Goal: Information Seeking & Learning: Find specific page/section

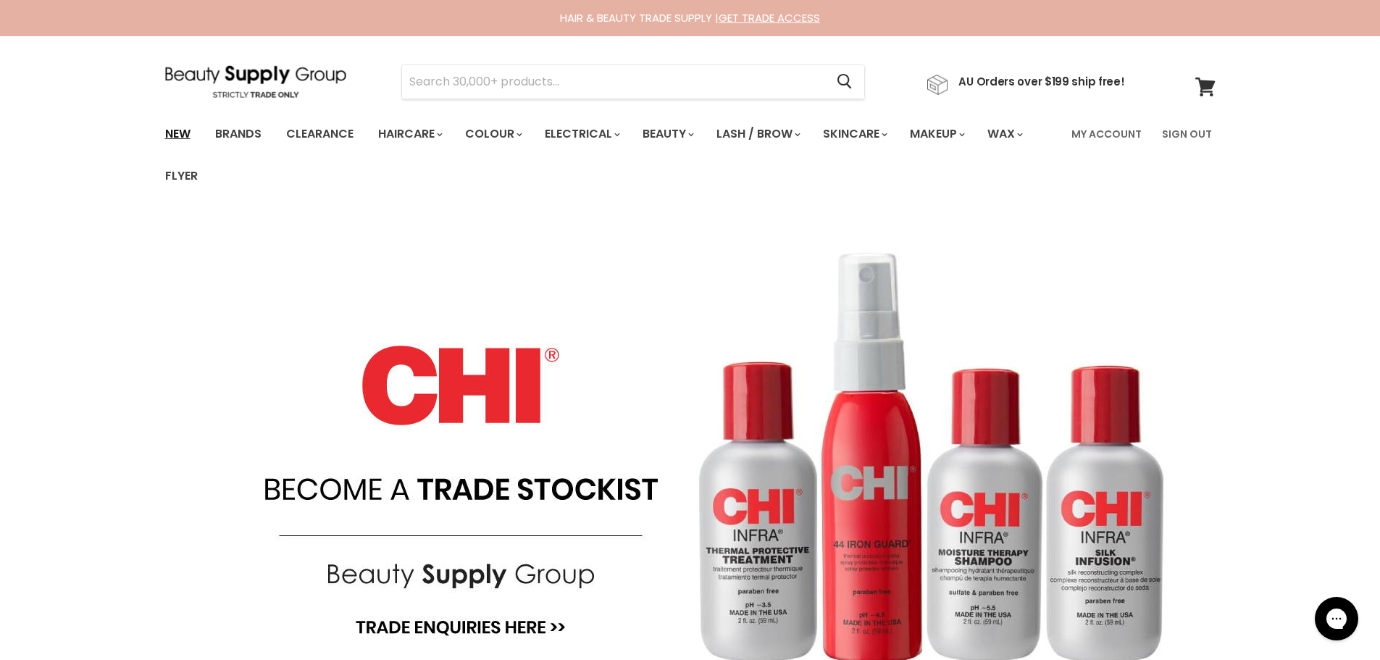
click at [170, 130] on link "New" at bounding box center [177, 134] width 47 height 30
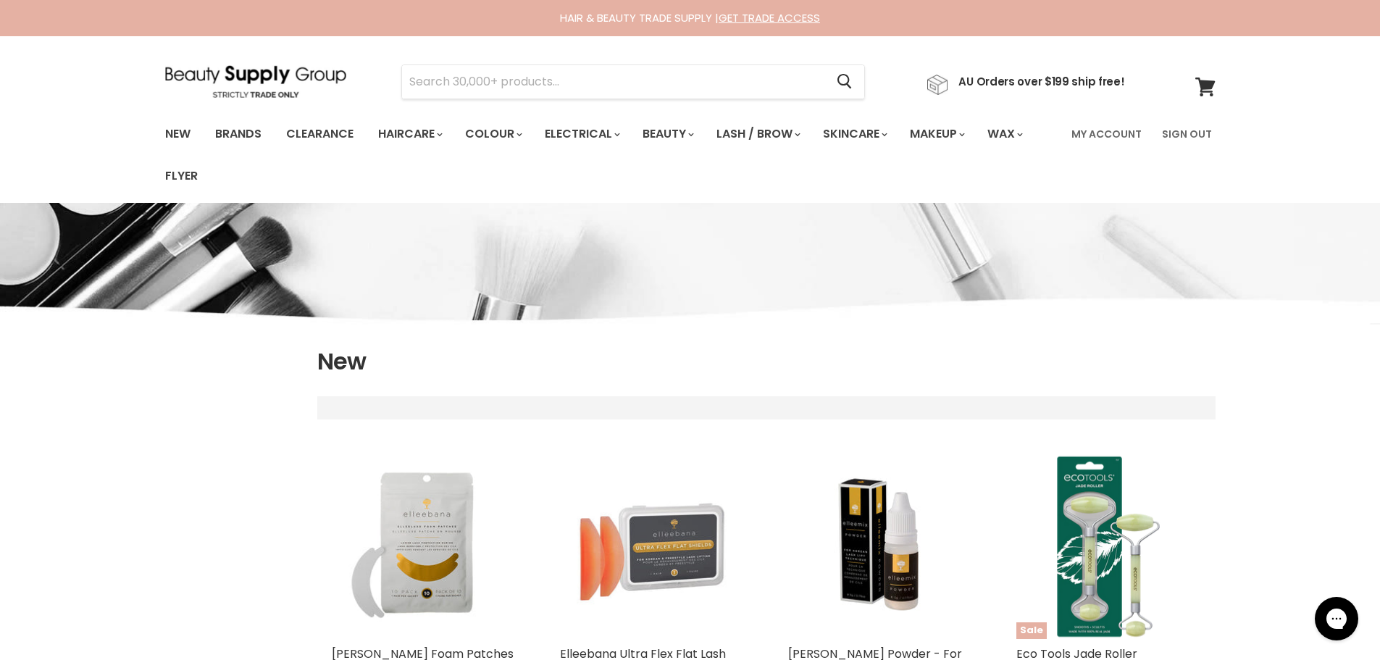
select select "created-descending"
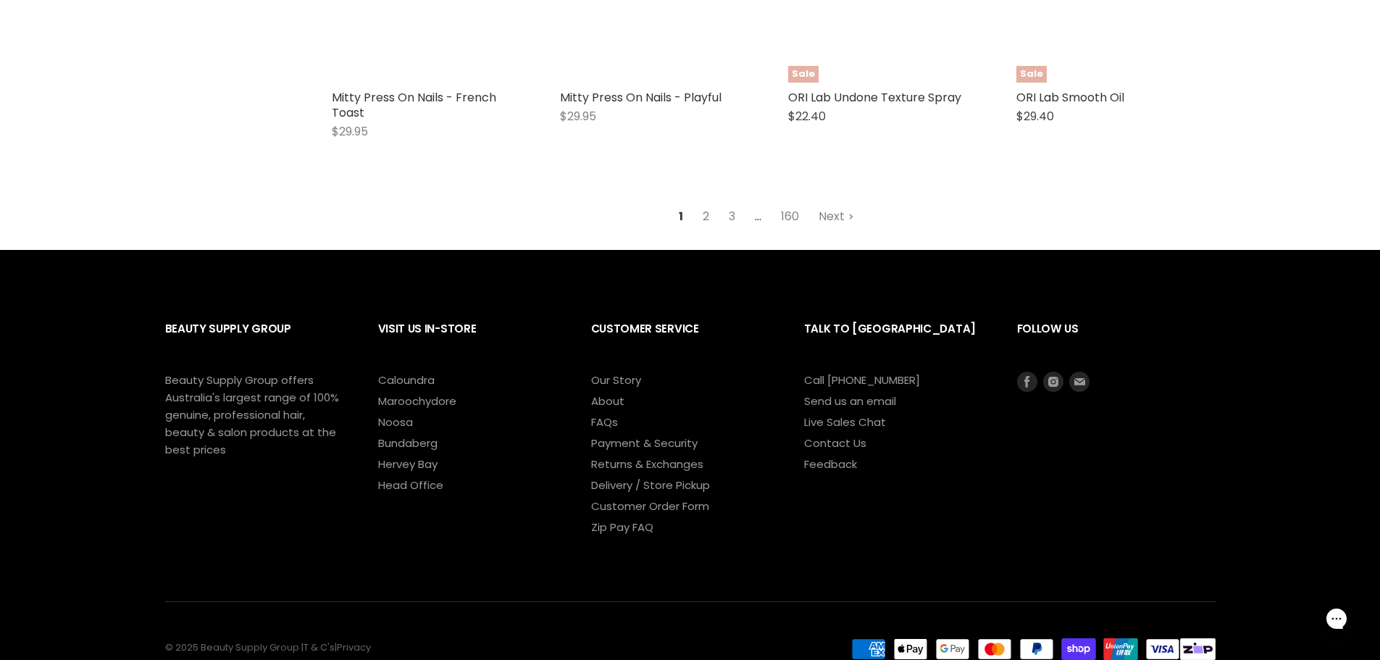
scroll to position [4018, 0]
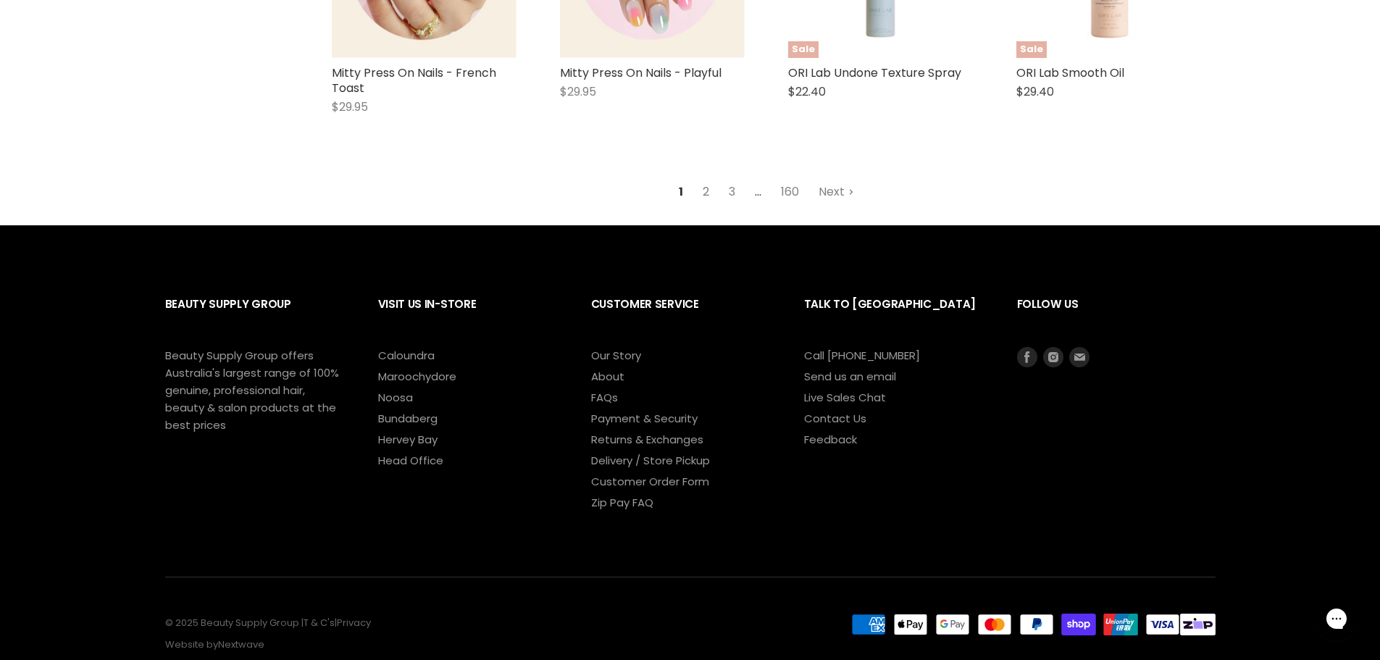
click at [704, 179] on link "2" at bounding box center [706, 192] width 22 height 26
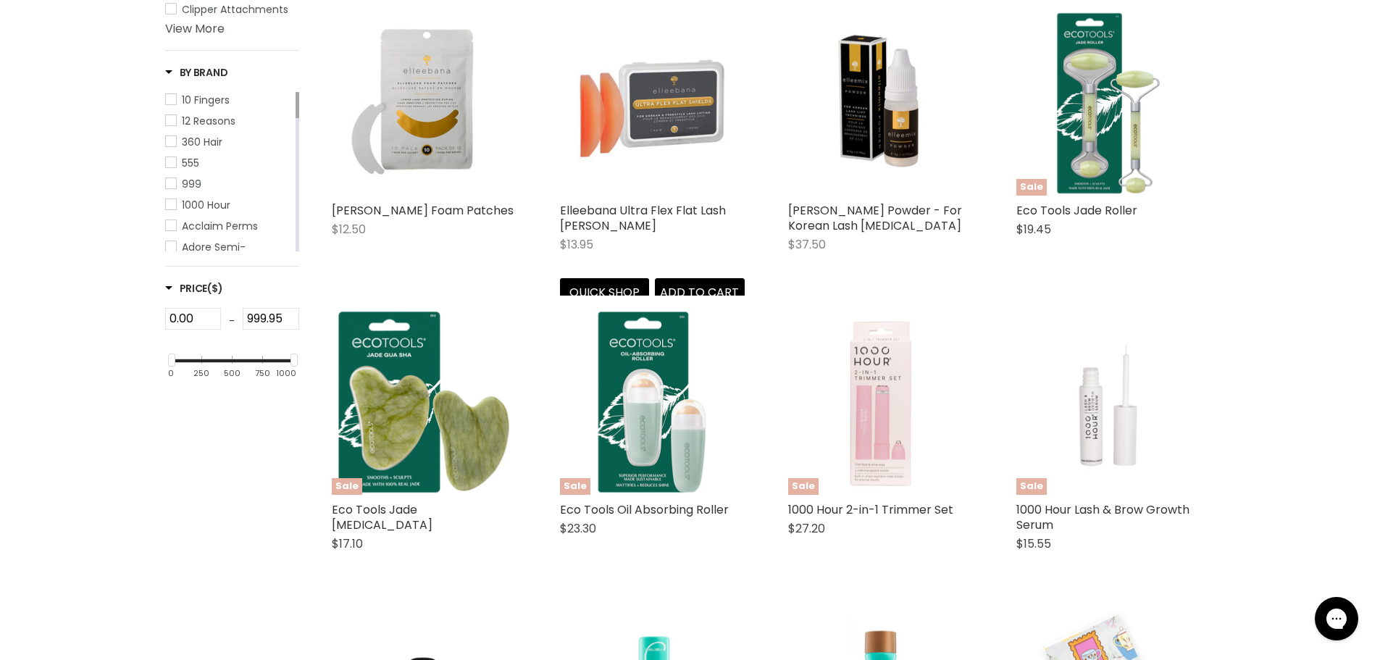
scroll to position [416, 0]
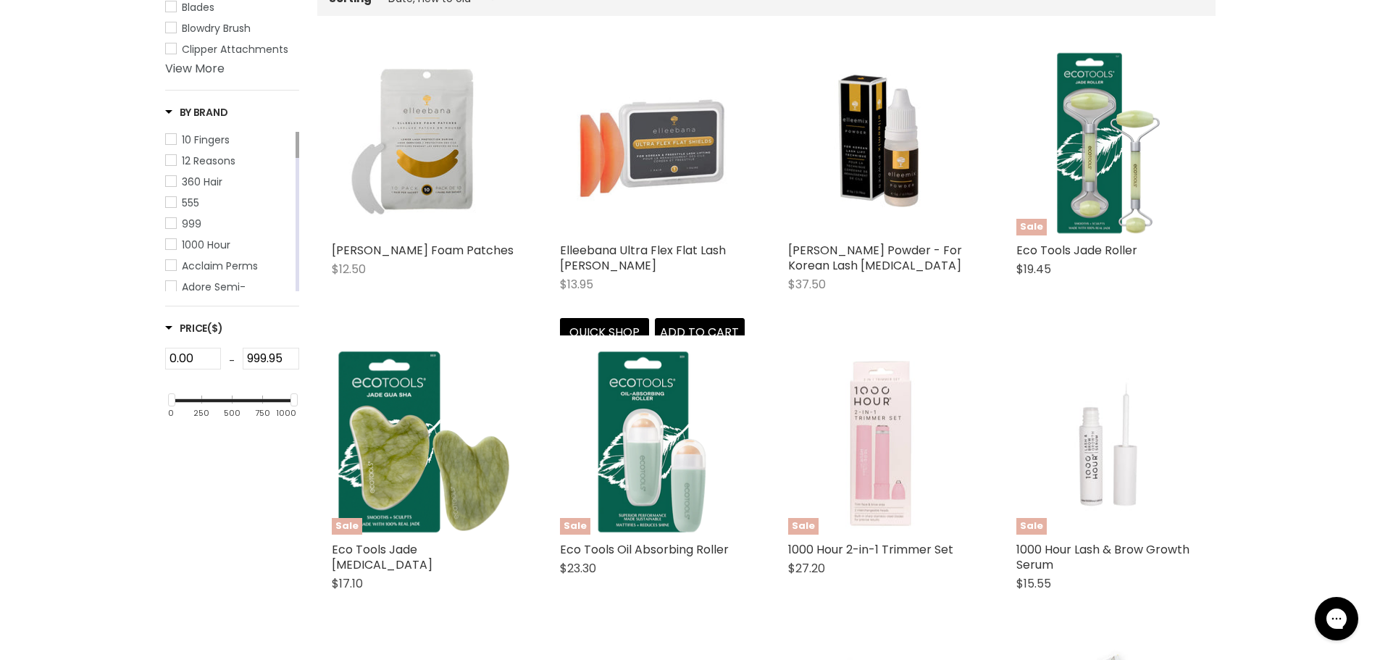
select select "created-descending"
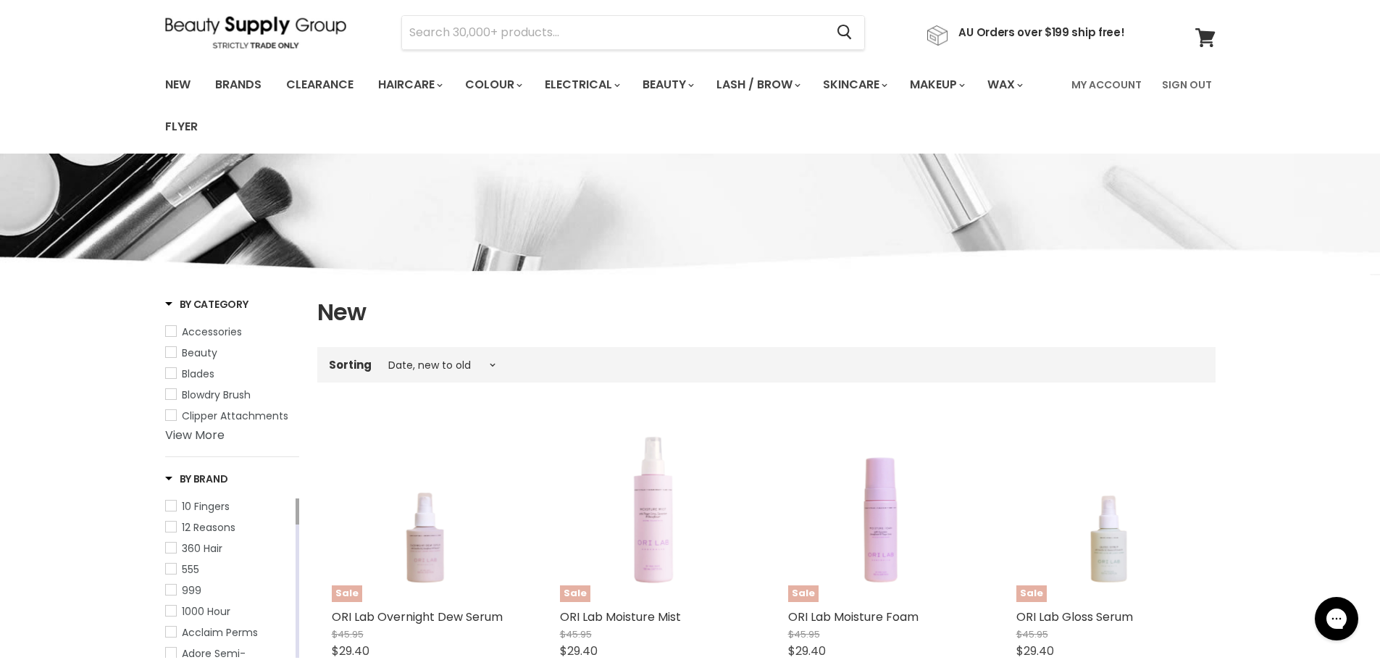
scroll to position [0, 0]
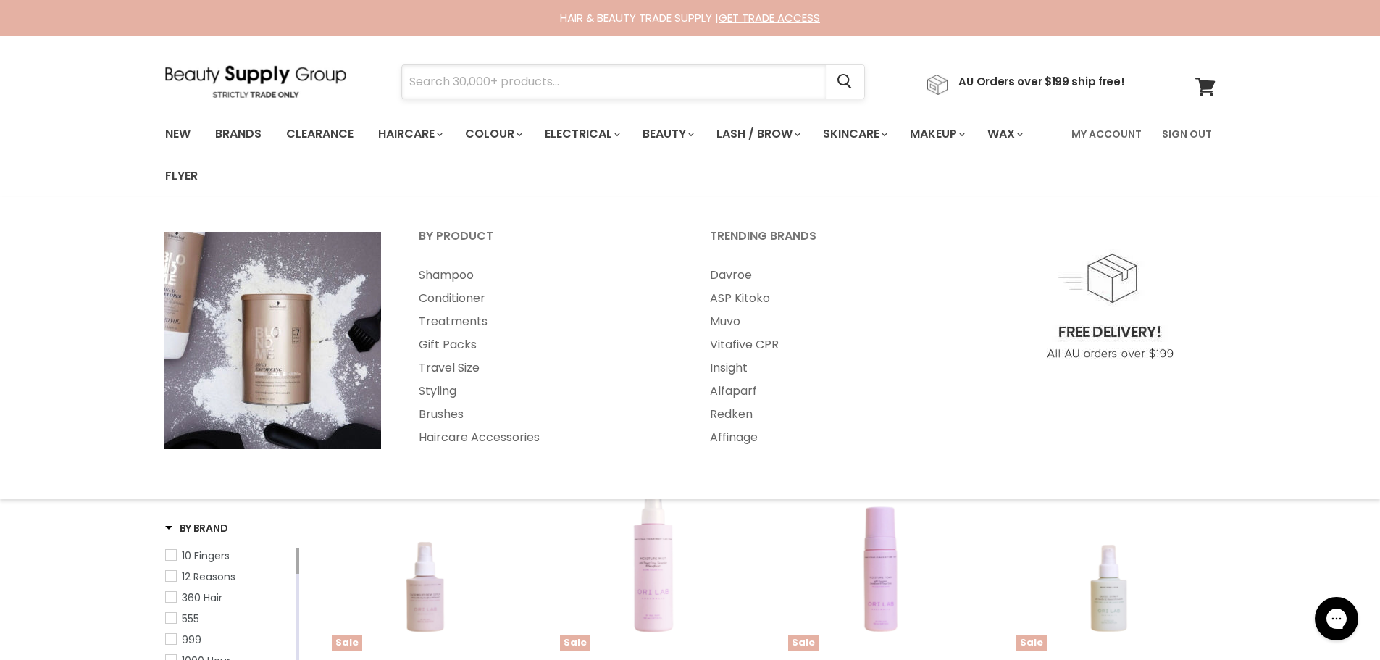
click at [462, 86] on input "Search" at bounding box center [614, 81] width 424 height 33
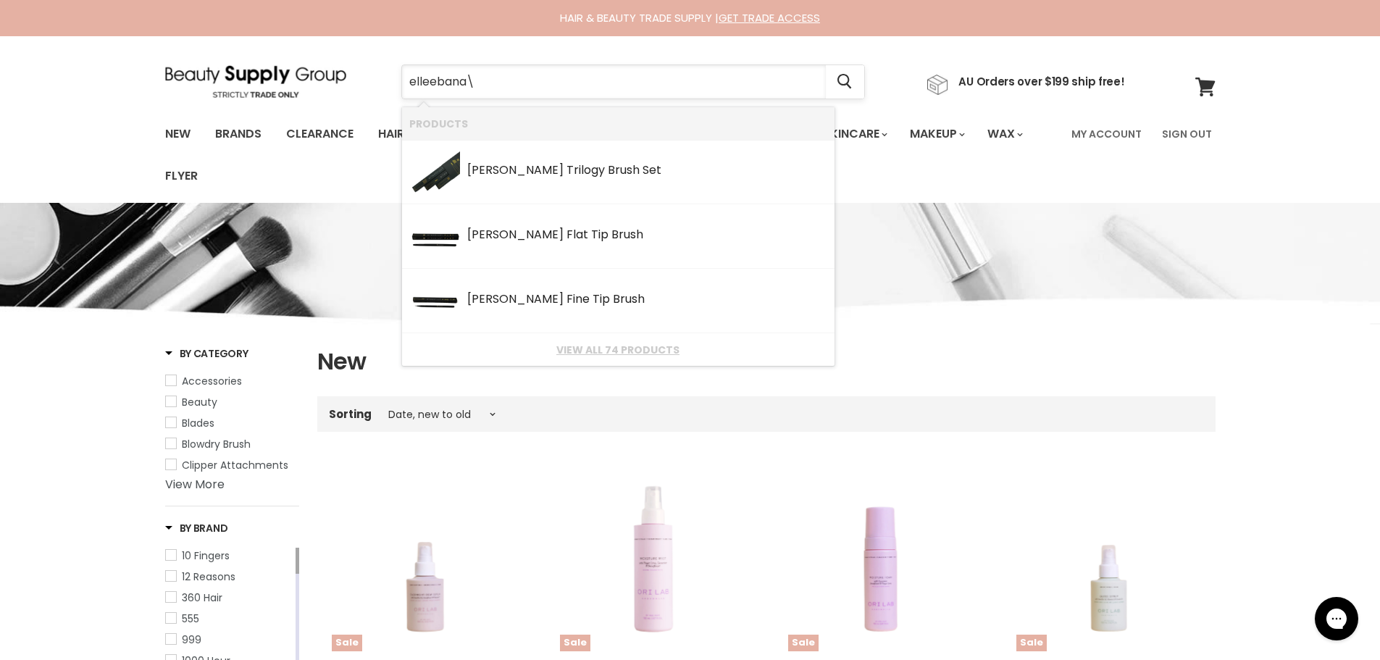
type input "elleebana"
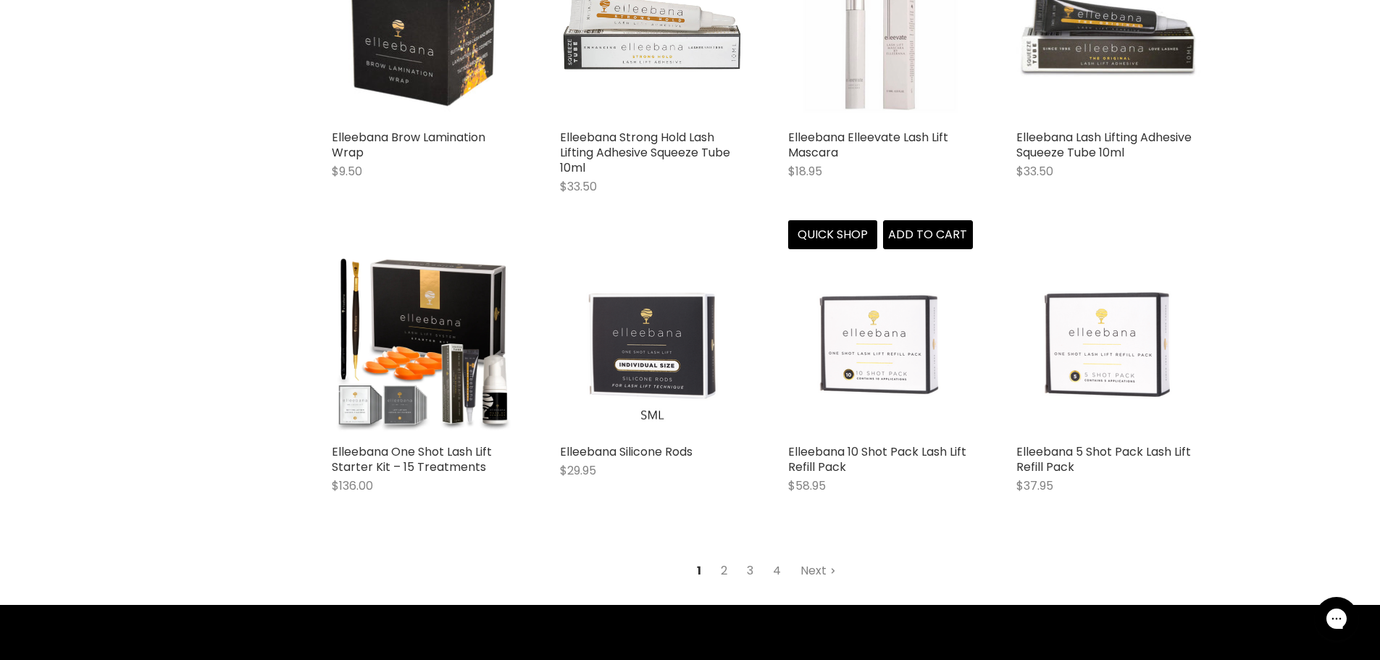
scroll to position [1884, 0]
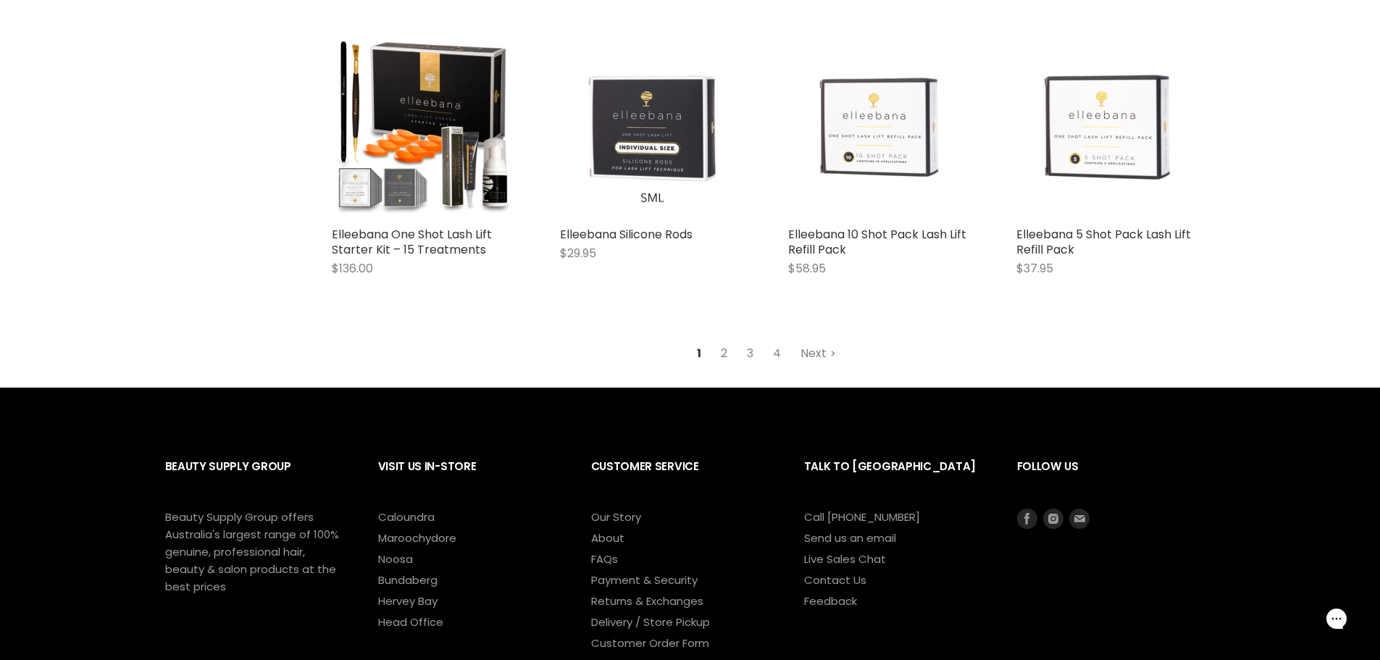
click at [726, 354] on link "2" at bounding box center [724, 354] width 22 height 26
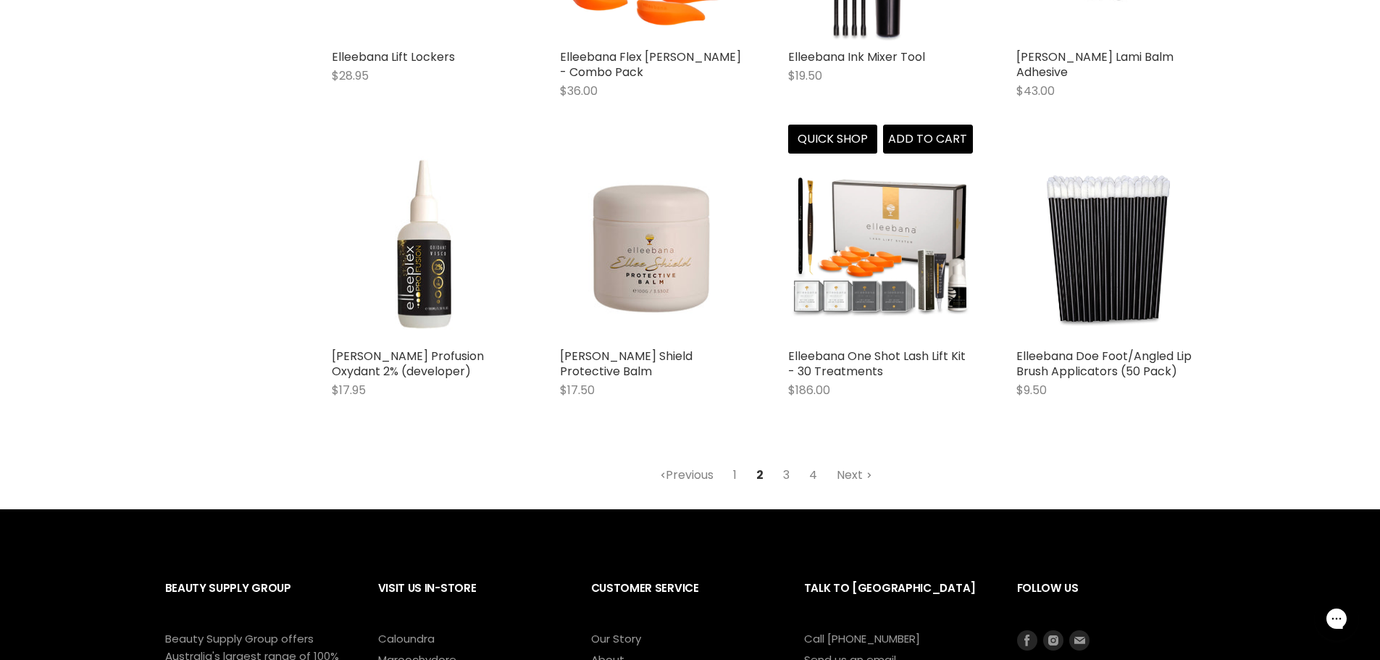
scroll to position [1793, 0]
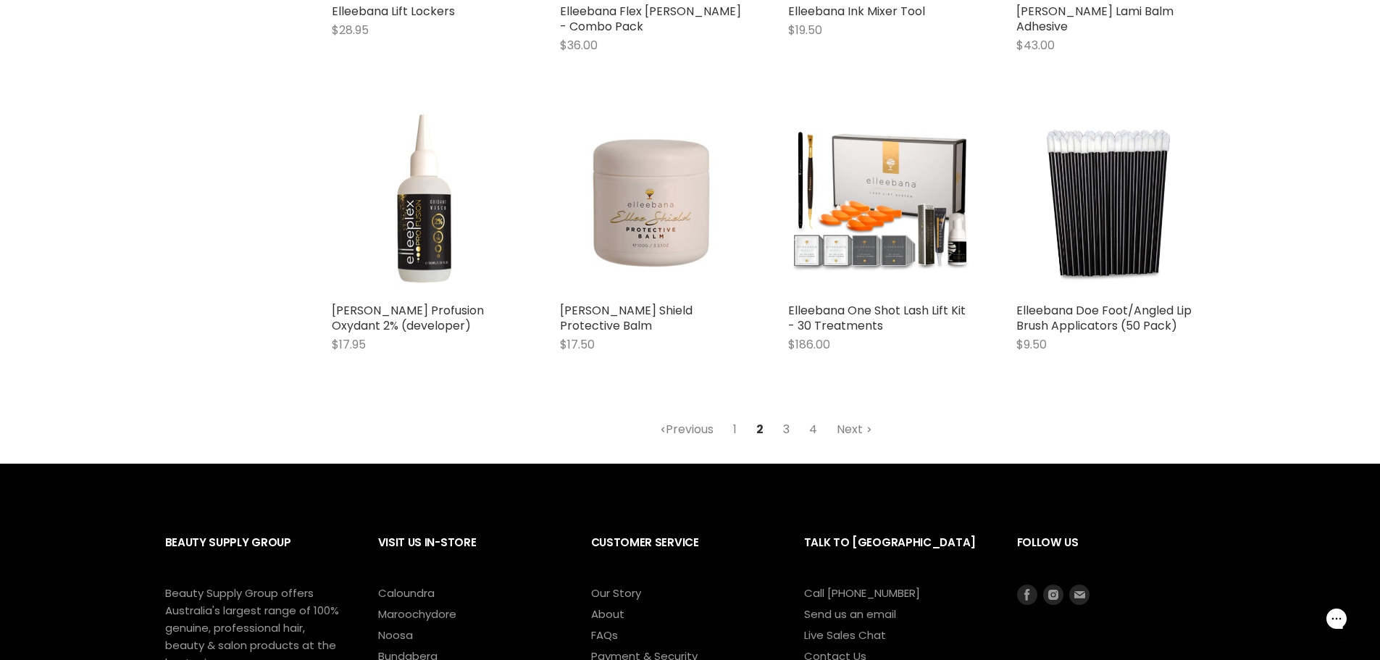
click at [785, 417] on link "3" at bounding box center [786, 430] width 22 height 26
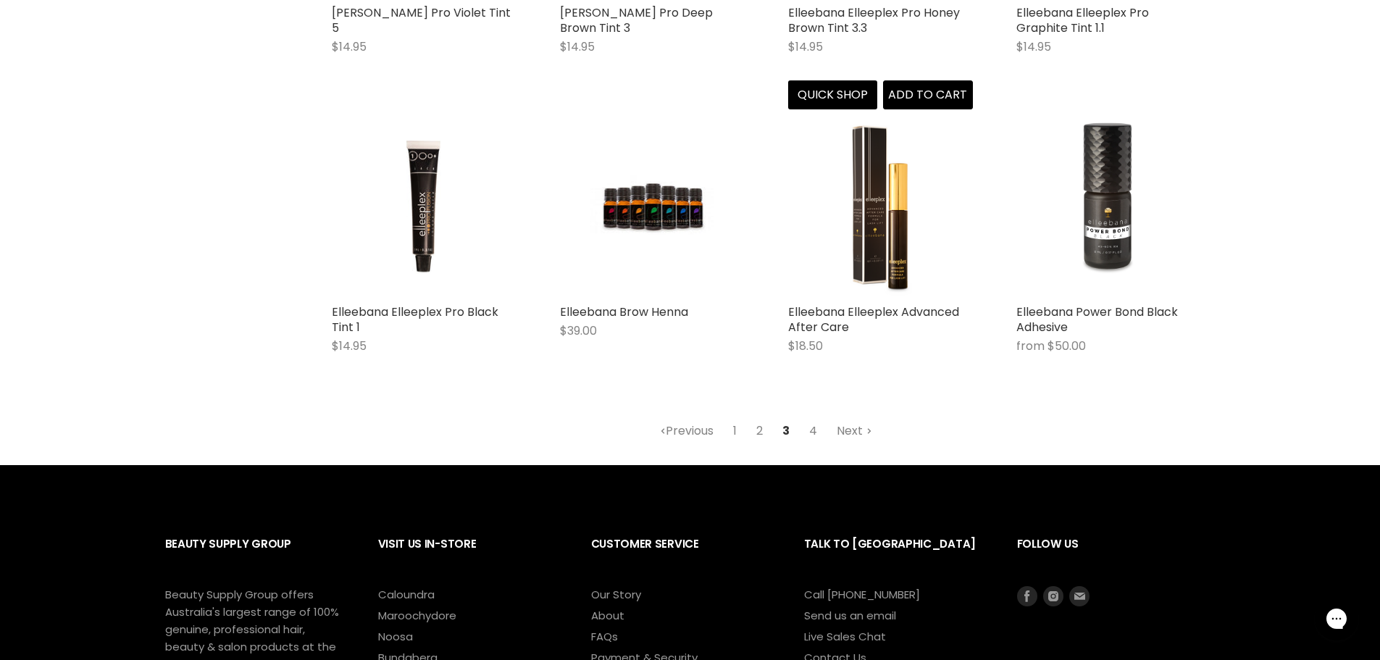
scroll to position [1793, 0]
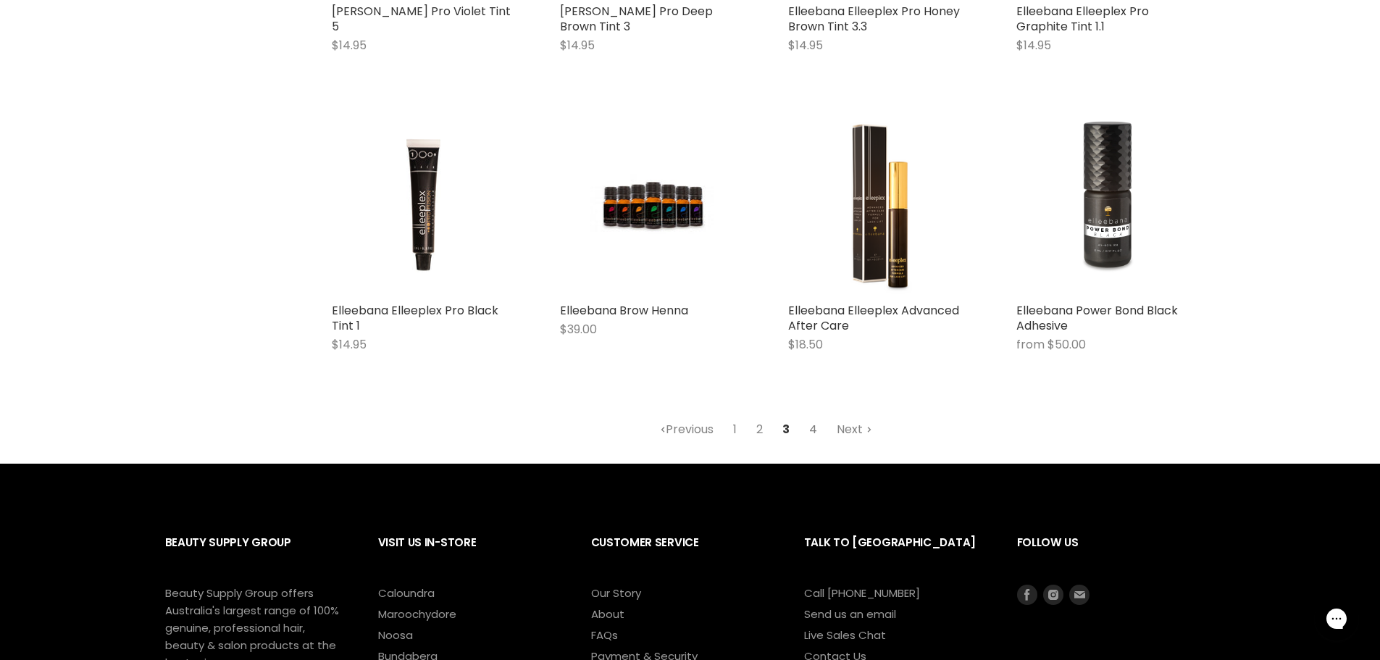
click at [814, 432] on link "4" at bounding box center [813, 430] width 24 height 26
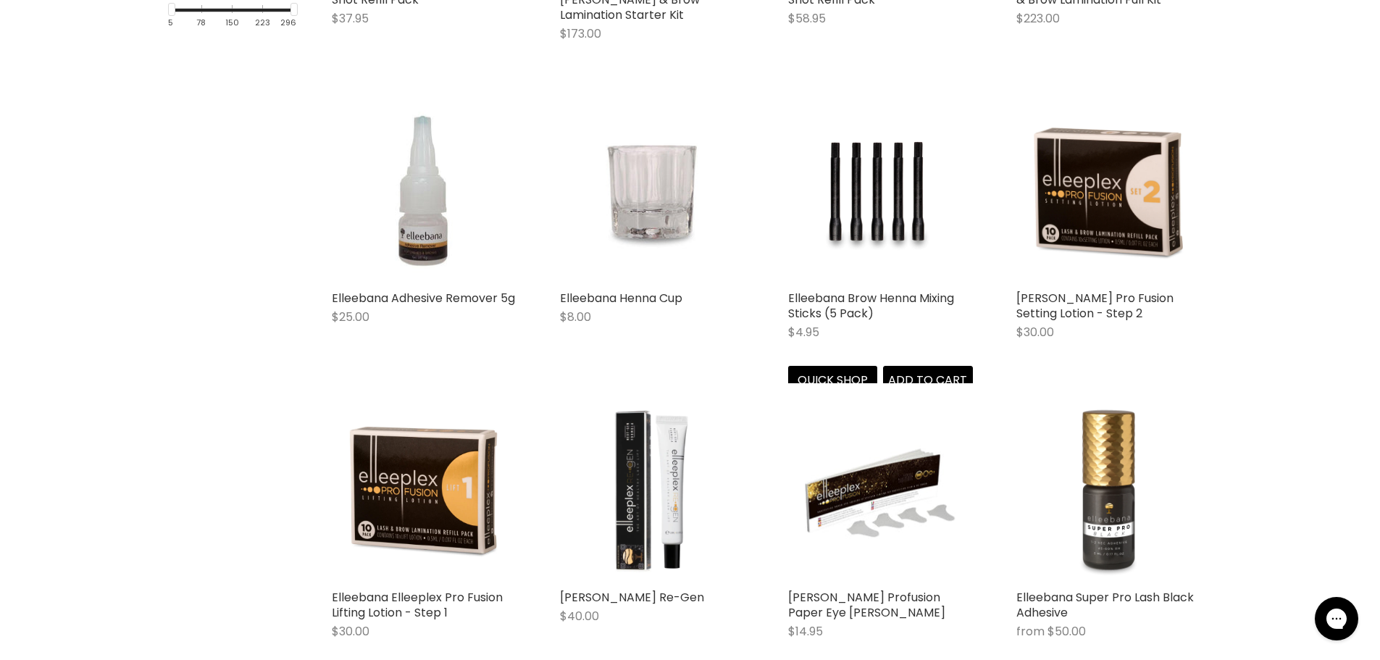
scroll to position [343, 0]
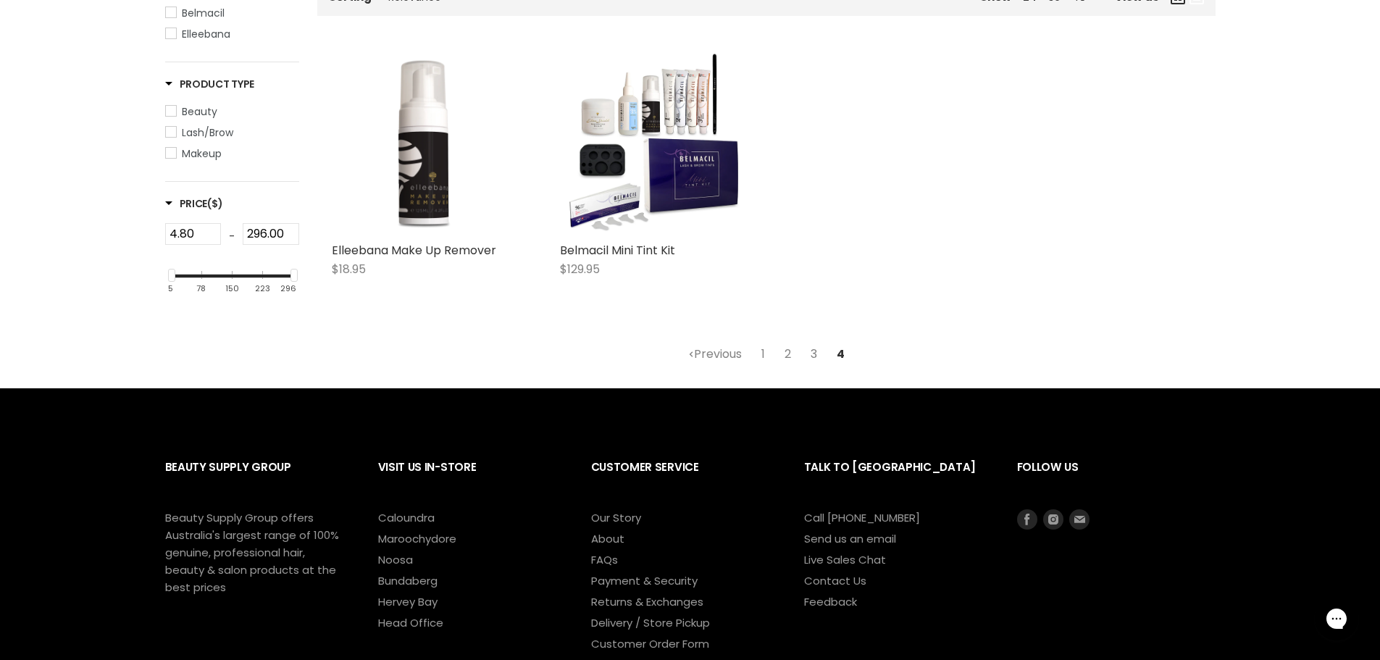
click at [812, 355] on link "3" at bounding box center [814, 354] width 22 height 26
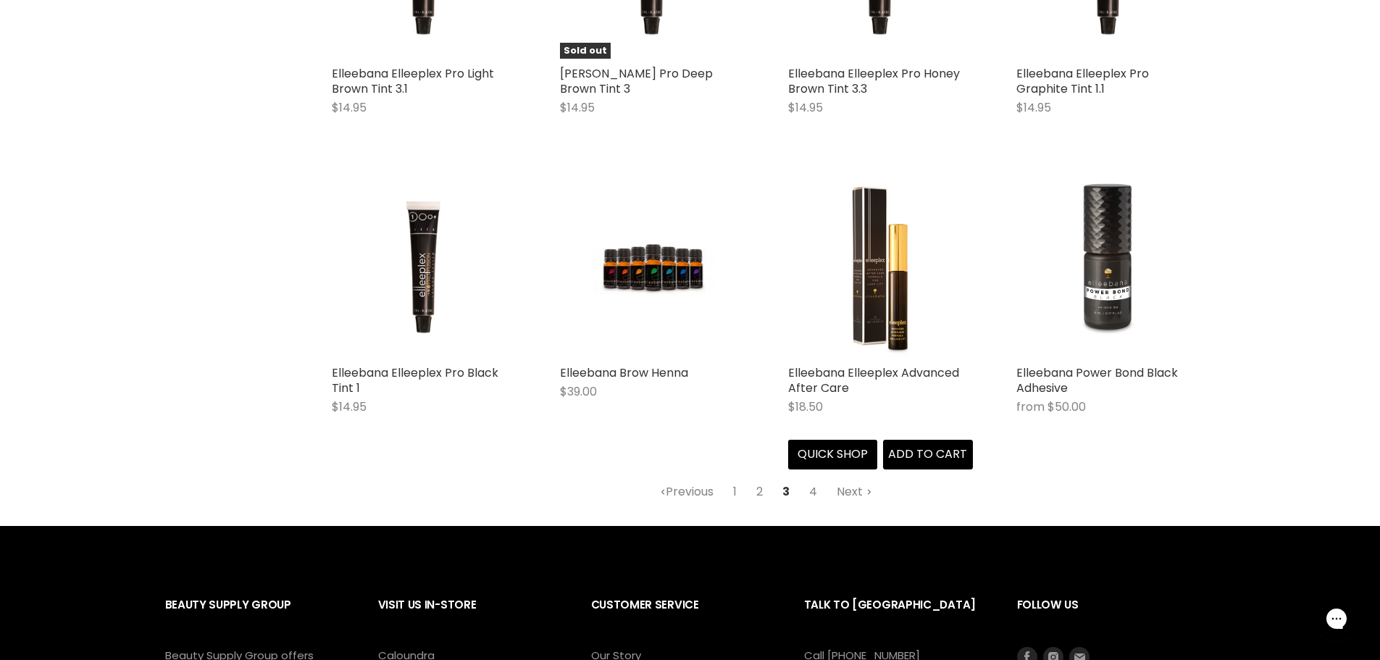
scroll to position [2029, 0]
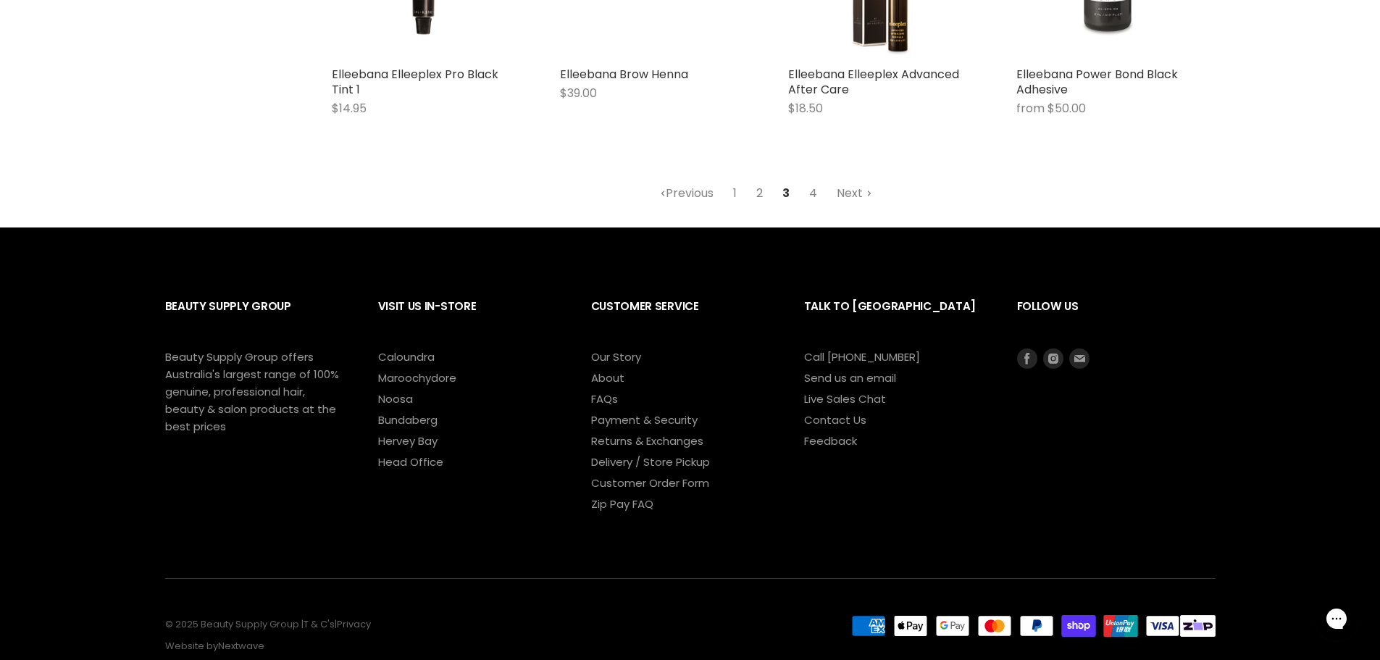
click at [758, 197] on link "2" at bounding box center [759, 193] width 22 height 26
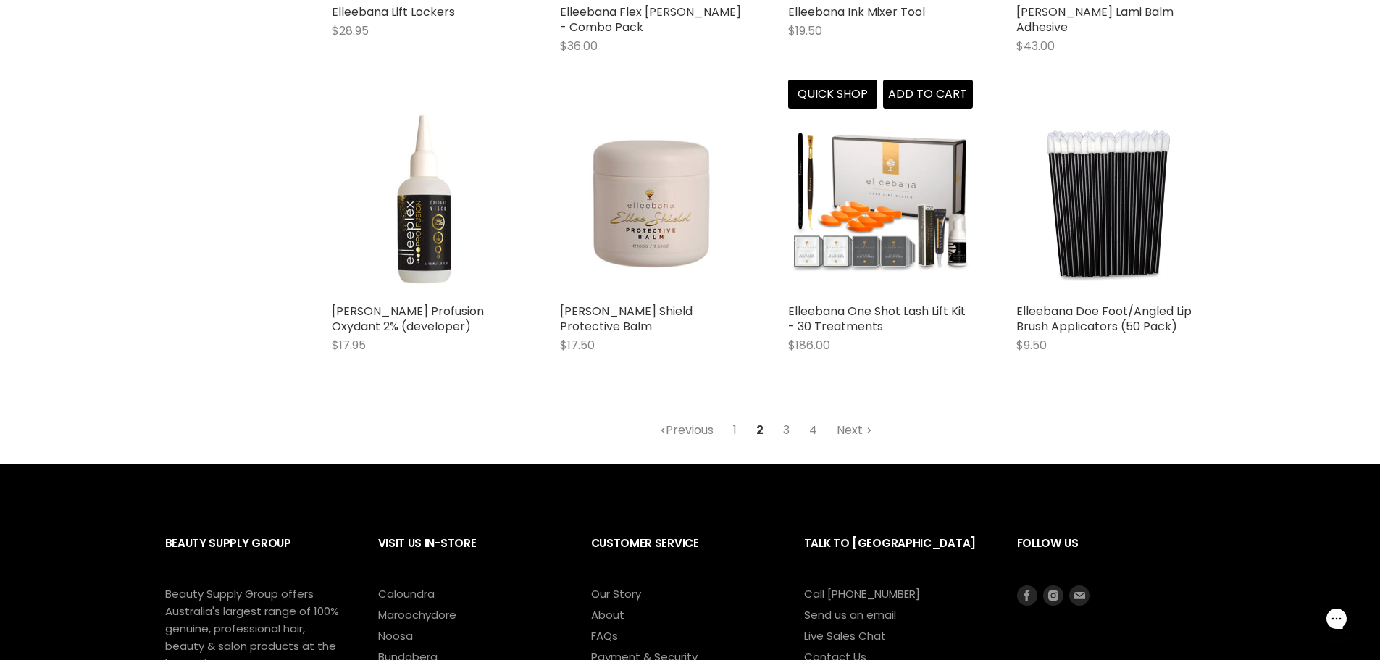
scroll to position [1793, 0]
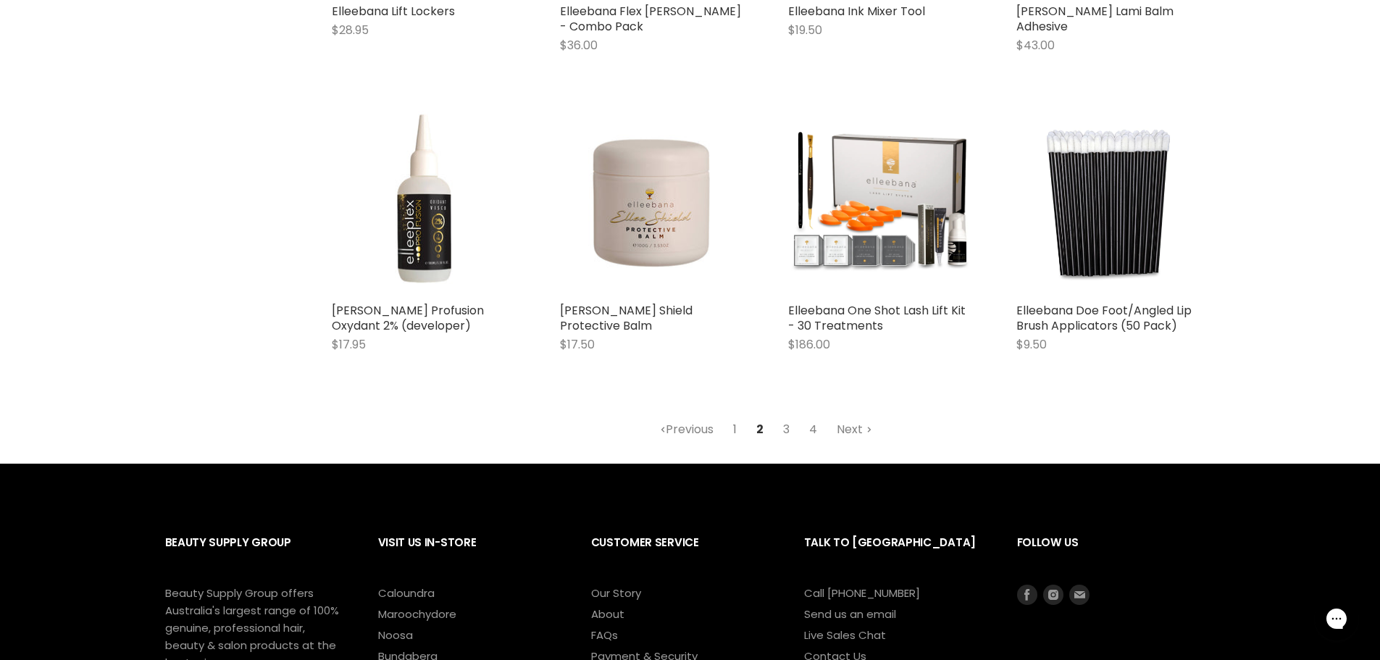
click at [737, 419] on link "1" at bounding box center [735, 430] width 20 height 26
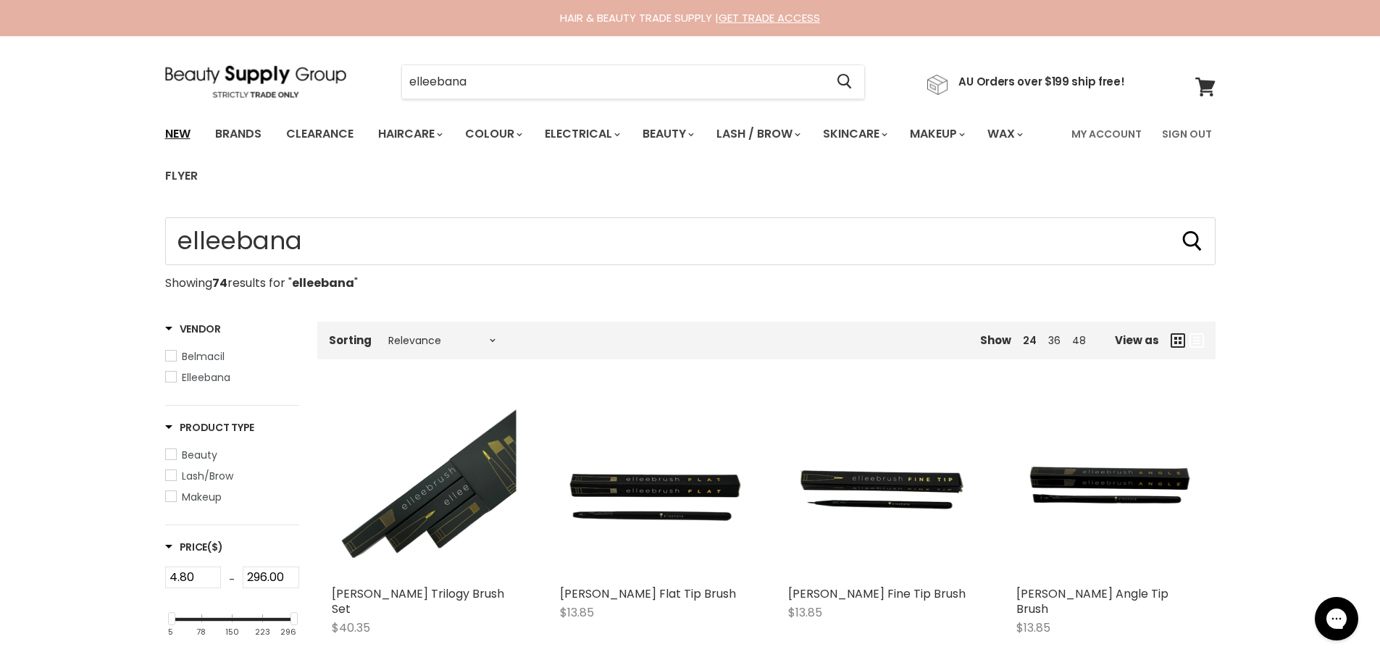
click at [182, 132] on link "New" at bounding box center [177, 134] width 47 height 30
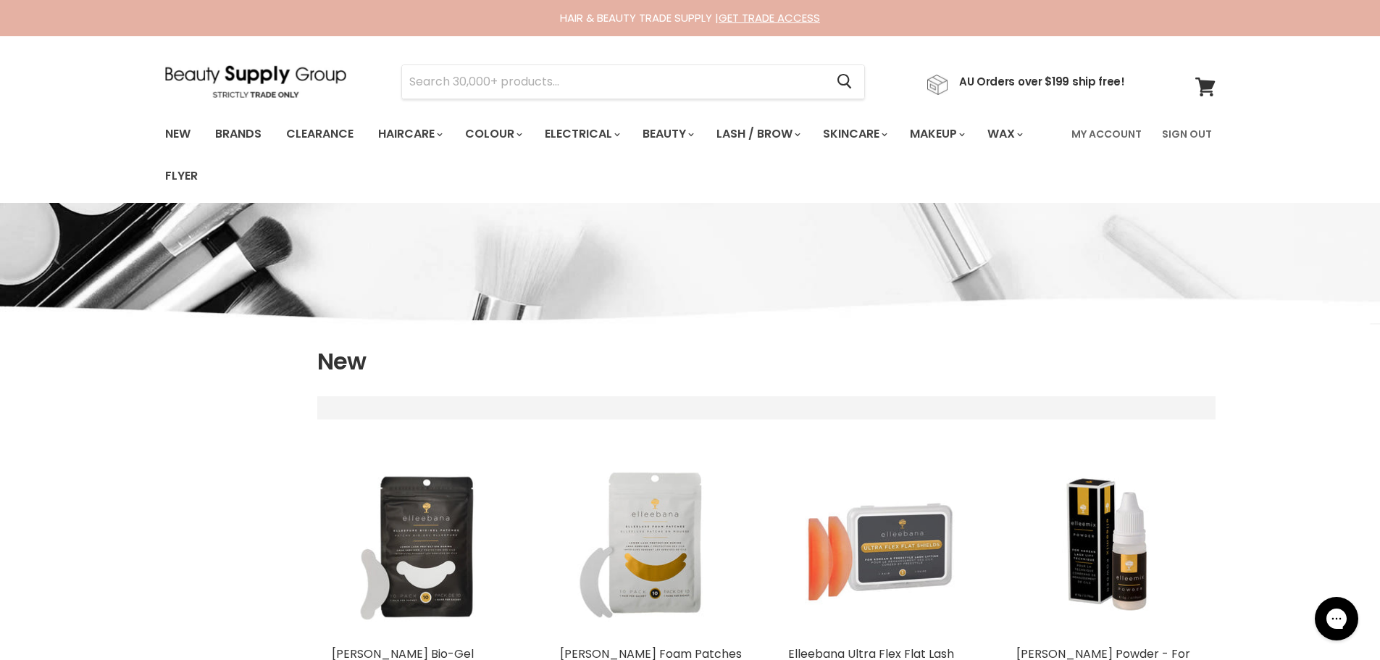
select select "created-descending"
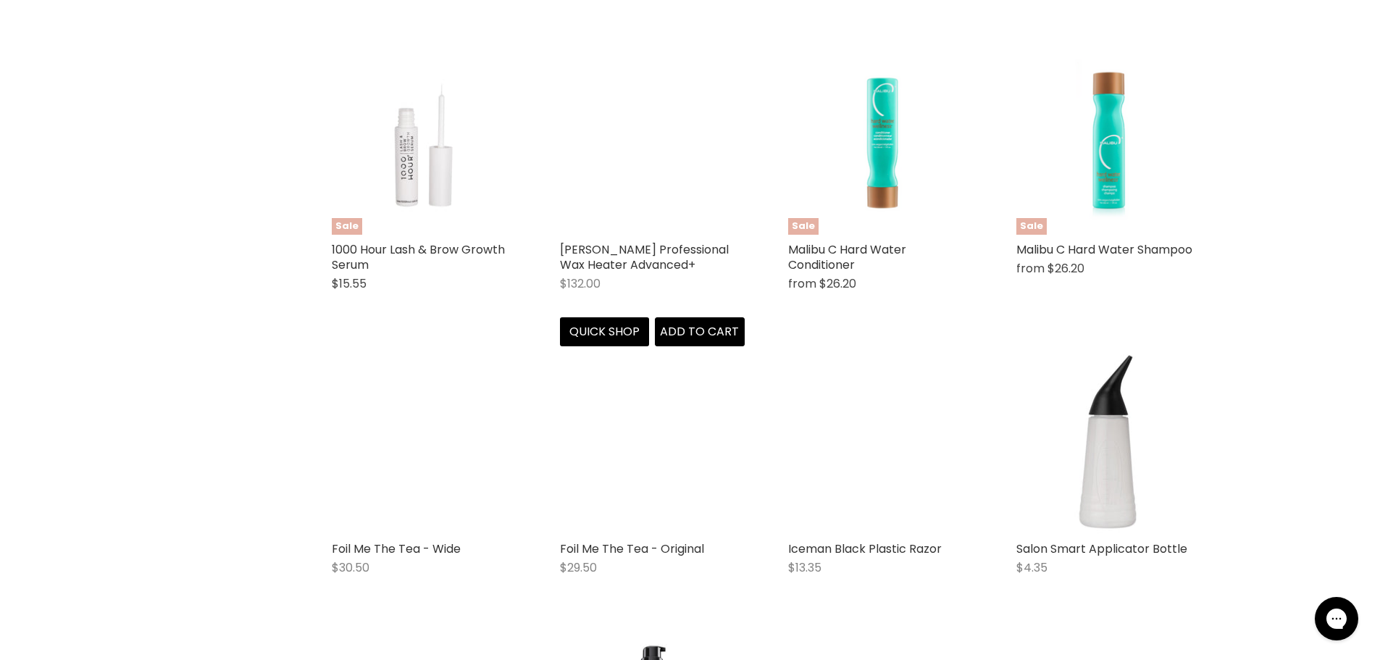
scroll to position [1232, 0]
